Goal: Task Accomplishment & Management: Manage account settings

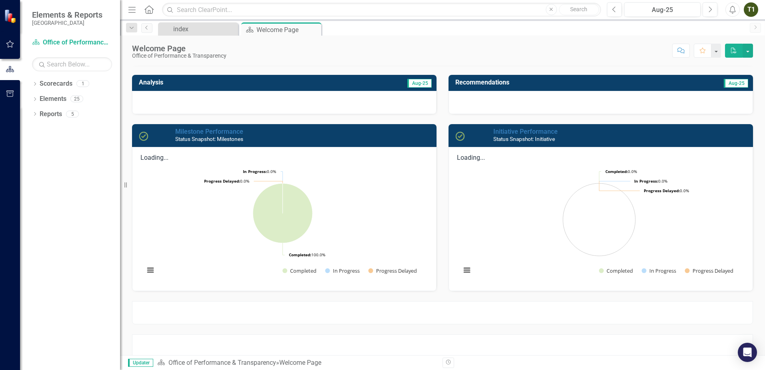
scroll to position [42, 0]
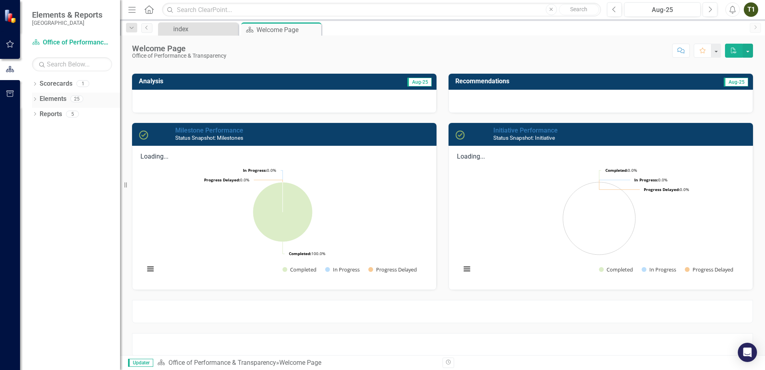
click at [46, 99] on link "Elements" at bounding box center [53, 98] width 27 height 9
click at [60, 97] on link "Elements" at bounding box center [53, 98] width 27 height 9
click at [34, 98] on icon "Dropdown" at bounding box center [35, 100] width 6 height 4
click at [14, 43] on button "button" at bounding box center [10, 44] width 18 height 17
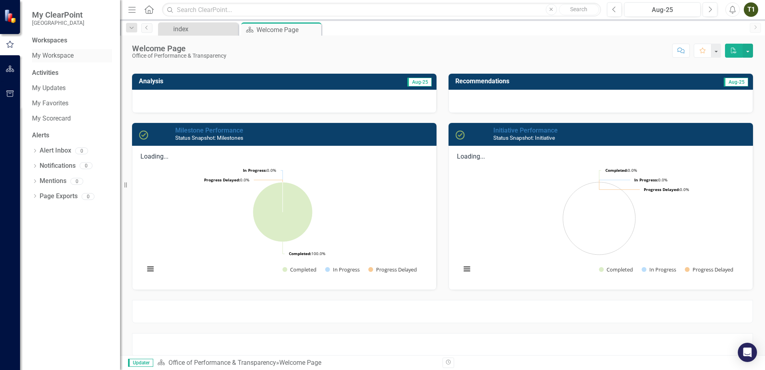
click at [46, 60] on div "My Workspace" at bounding box center [72, 55] width 80 height 13
click at [46, 54] on link "My Workspace" at bounding box center [72, 55] width 80 height 9
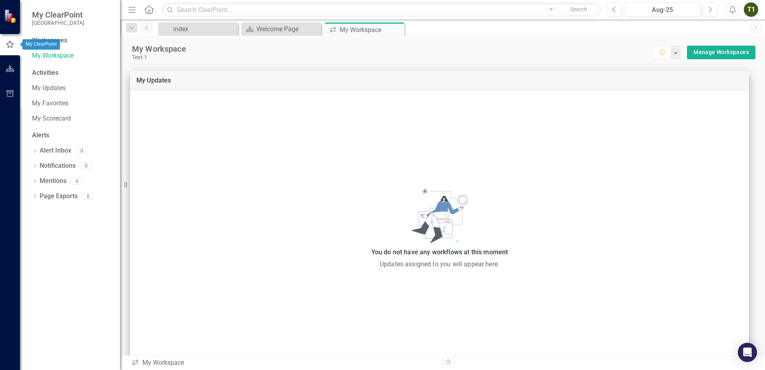
click at [7, 68] on icon "button" at bounding box center [10, 69] width 8 height 6
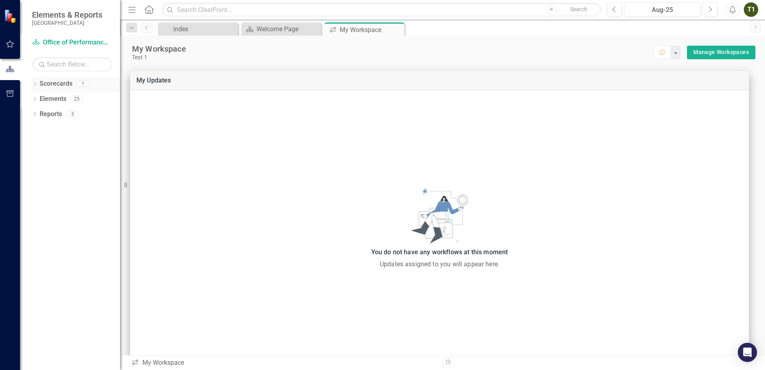
click at [35, 86] on icon "Dropdown" at bounding box center [35, 84] width 6 height 4
click at [52, 100] on link "Office of Performance & Transparency" at bounding box center [76, 98] width 88 height 9
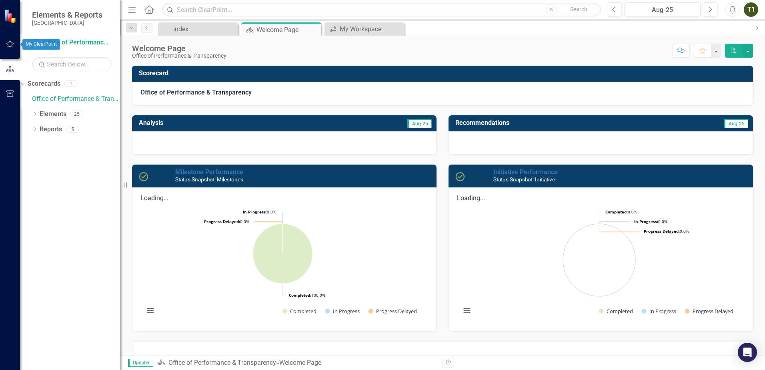
click at [12, 45] on icon "button" at bounding box center [10, 44] width 8 height 6
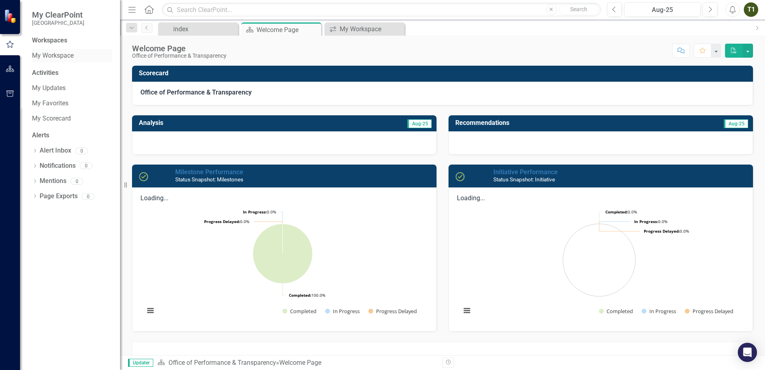
click at [51, 53] on link "My Workspace" at bounding box center [72, 55] width 80 height 9
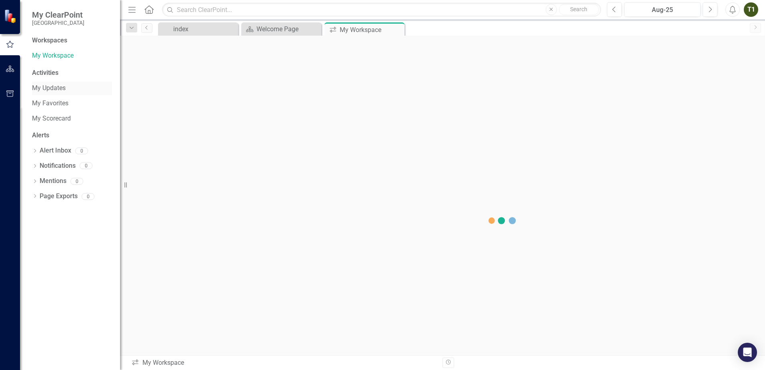
click at [46, 86] on link "My Updates" at bounding box center [72, 88] width 80 height 9
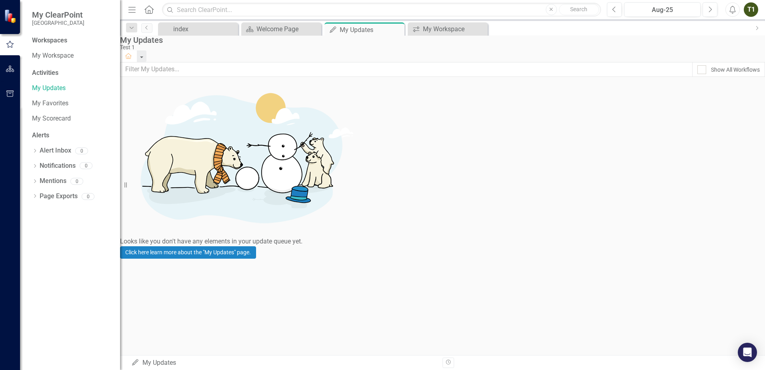
click at [752, 11] on div "T1" at bounding box center [750, 9] width 14 height 14
click at [735, 98] on link "Logout Log Out" at bounding box center [725, 101] width 63 height 15
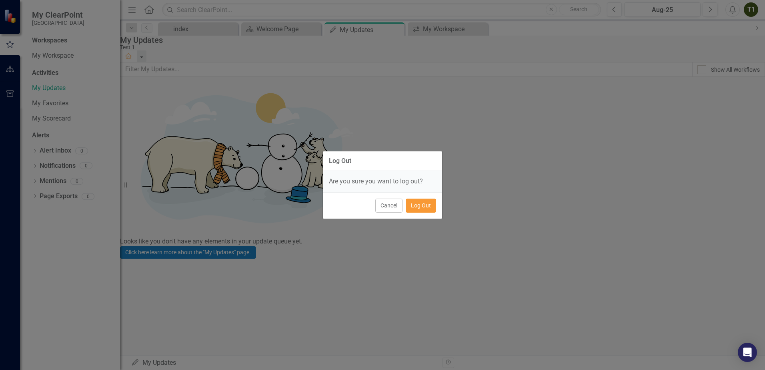
click at [428, 211] on button "Log Out" at bounding box center [421, 205] width 30 height 14
